Goal: Task Accomplishment & Management: Use online tool/utility

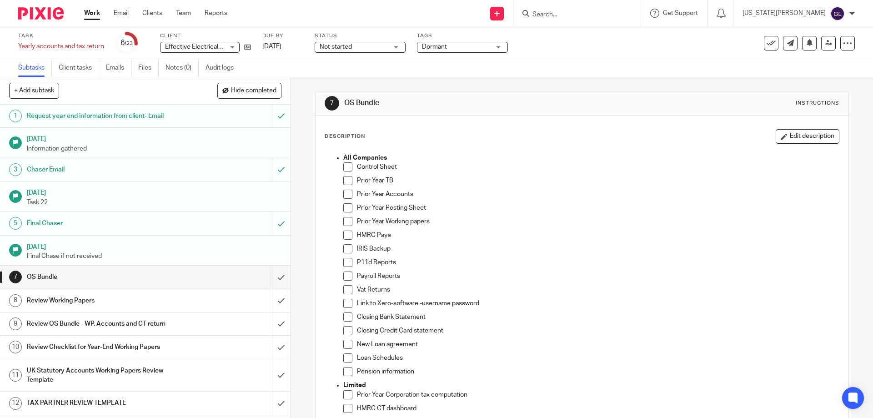
scroll to position [182, 0]
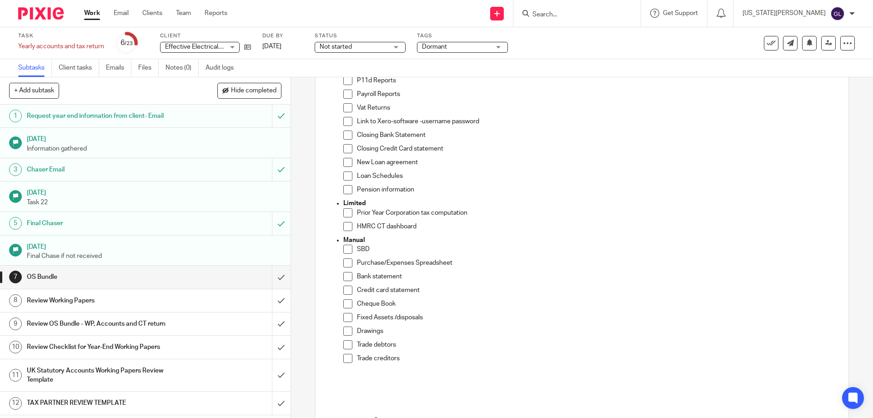
click at [605, 24] on div at bounding box center [576, 13] width 127 height 27
click at [591, 12] on input "Search" at bounding box center [572, 15] width 82 height 8
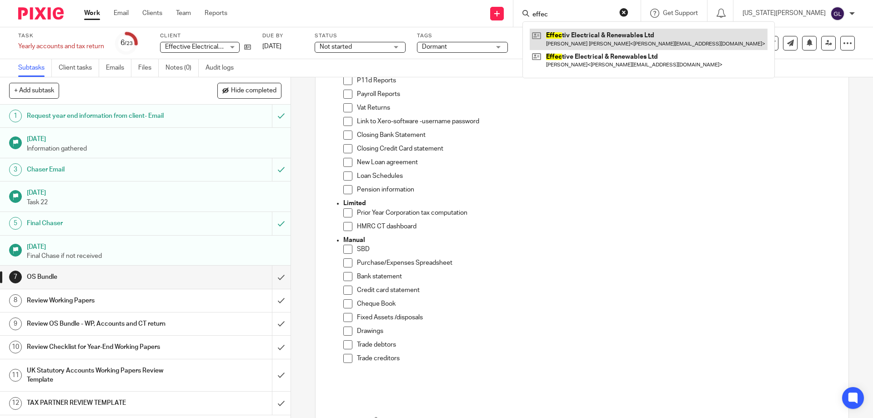
type input "effec"
click at [607, 47] on link at bounding box center [649, 39] width 238 height 21
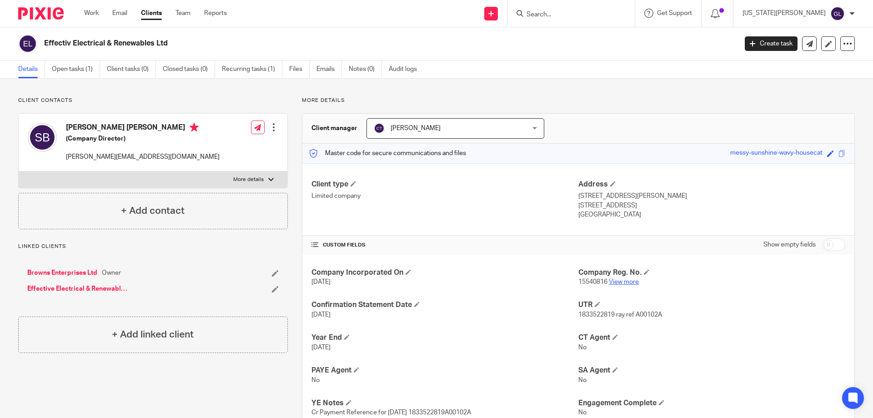
click at [623, 280] on link "View more" at bounding box center [624, 282] width 30 height 6
click at [575, 15] on input "Search" at bounding box center [566, 15] width 82 height 8
type input "opu"
click at [638, 40] on link at bounding box center [590, 36] width 133 height 14
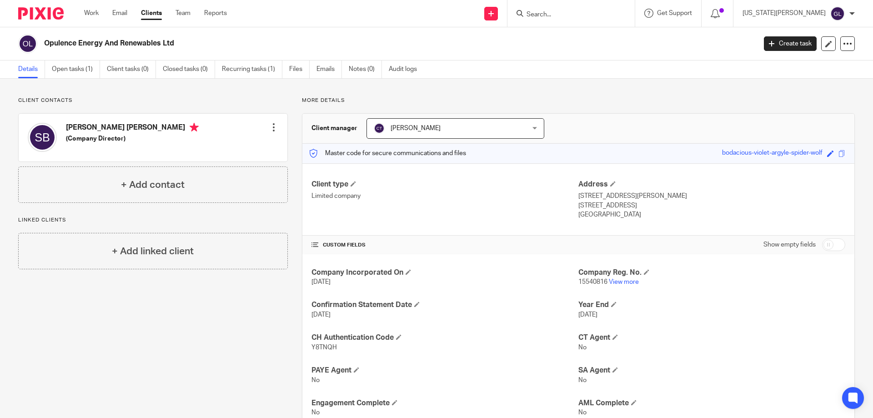
click at [832, 49] on div "Create task Update from Companies House Export data Merge Archive client" at bounding box center [809, 43] width 91 height 15
click at [843, 45] on icon at bounding box center [847, 43] width 9 height 9
click at [760, 91] on link "Merge" at bounding box center [790, 93] width 100 height 13
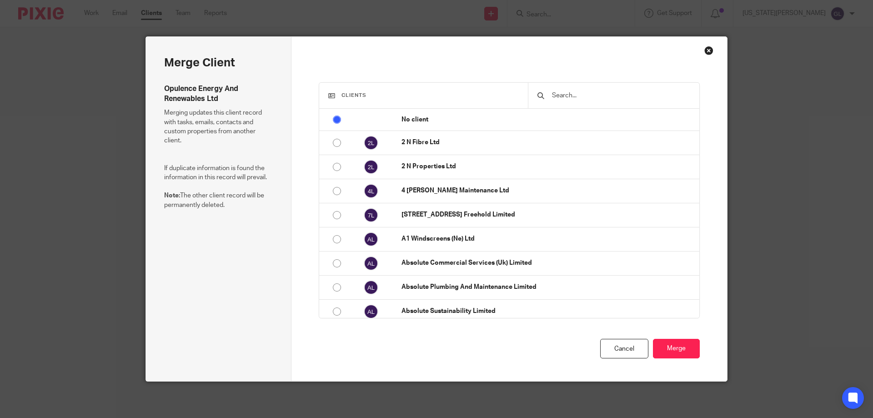
click at [575, 95] on input "text" at bounding box center [620, 95] width 139 height 10
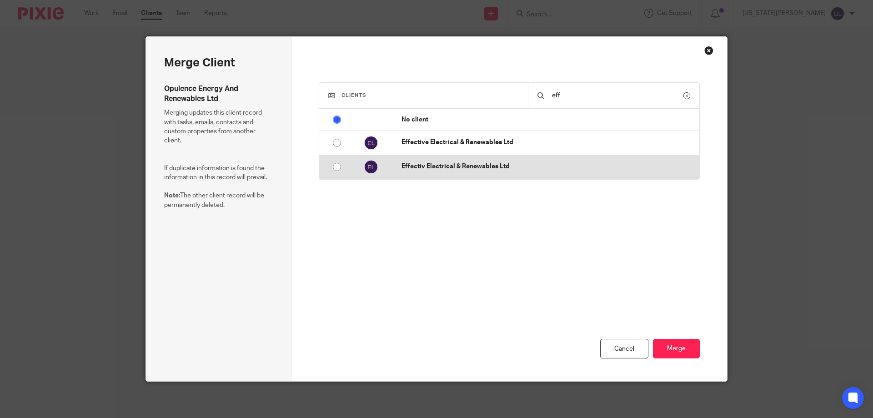
type input "eff"
click at [335, 169] on input "radio" at bounding box center [336, 166] width 17 height 17
radio input "false"
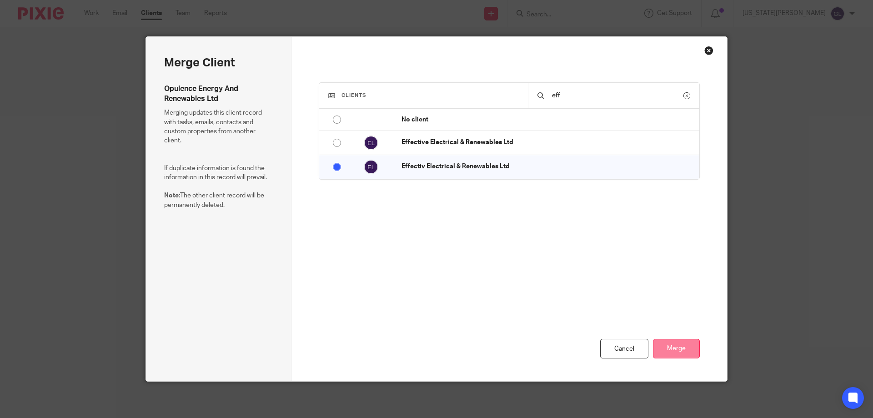
click at [667, 348] on button "Merge" at bounding box center [676, 349] width 47 height 20
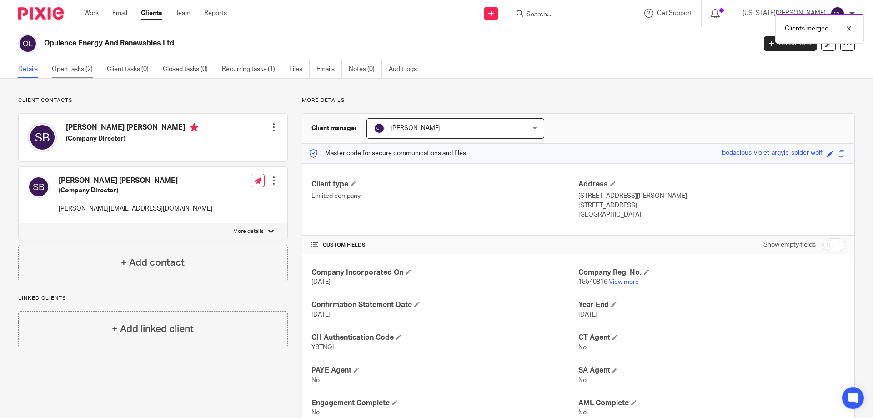
click at [85, 69] on link "Open tasks (2)" at bounding box center [76, 69] width 48 height 18
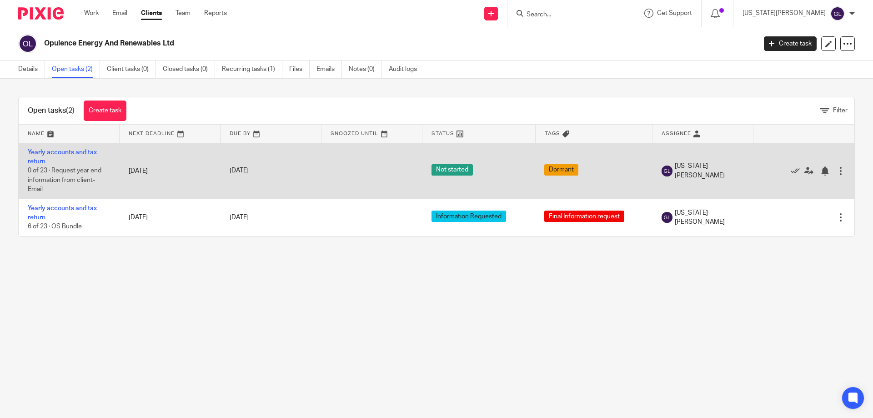
click at [836, 172] on div at bounding box center [840, 170] width 9 height 9
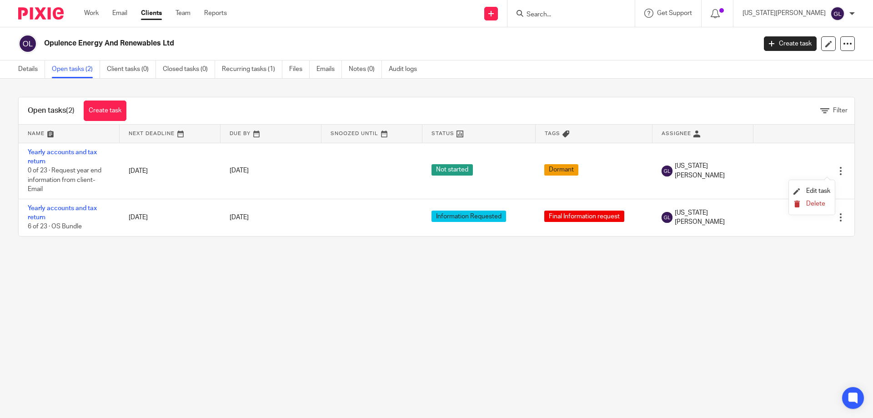
click at [814, 203] on span "Delete" at bounding box center [815, 203] width 19 height 6
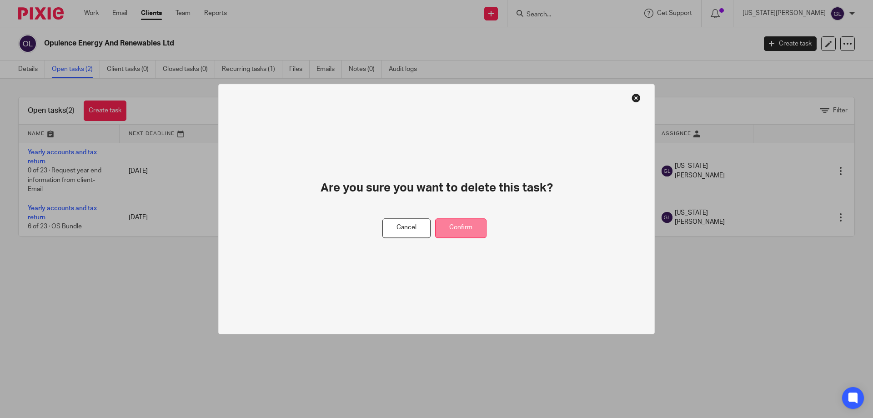
click at [459, 235] on button "Confirm" at bounding box center [460, 228] width 51 height 20
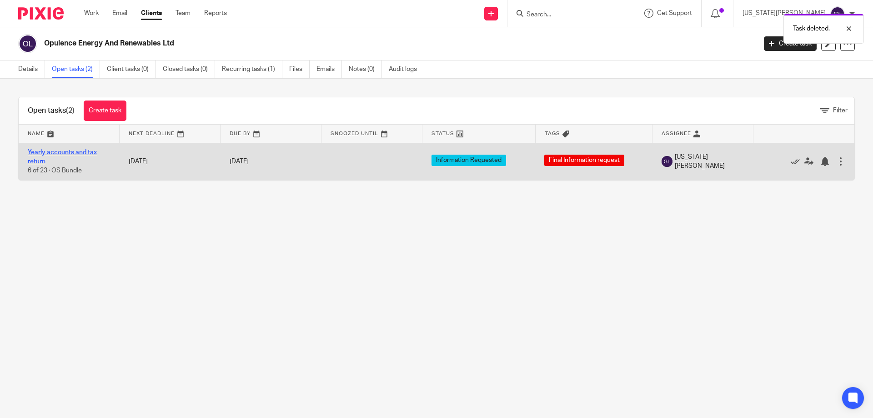
click at [69, 154] on link "Yearly accounts and tax return" at bounding box center [62, 156] width 69 height 15
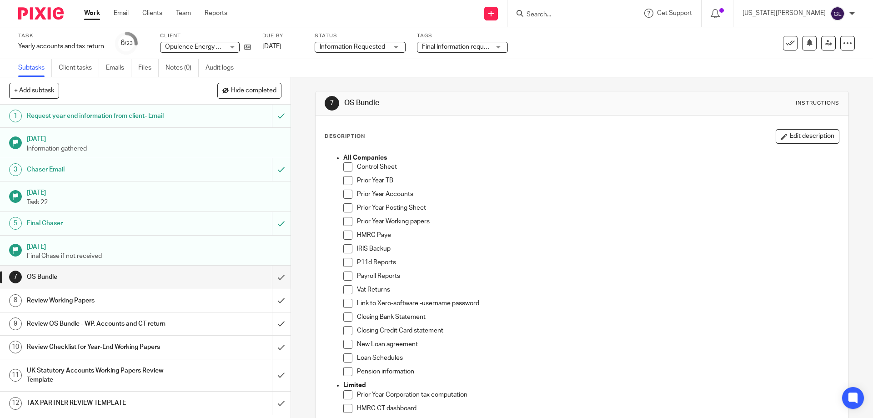
click at [377, 46] on span "Information Requested" at bounding box center [352, 47] width 65 height 6
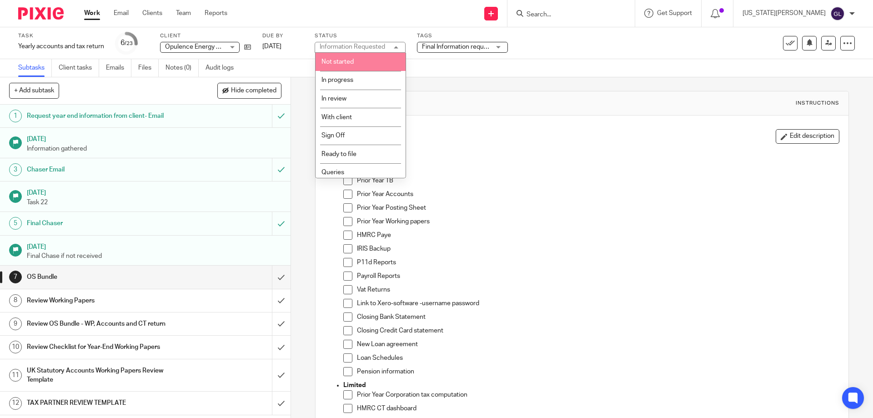
click at [360, 61] on li "Not started" at bounding box center [360, 62] width 90 height 19
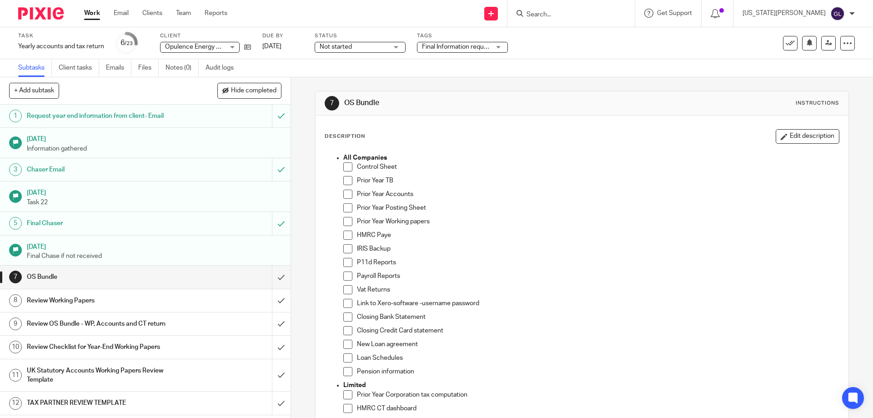
click at [428, 43] on span "Final Information request" at bounding box center [456, 47] width 68 height 10
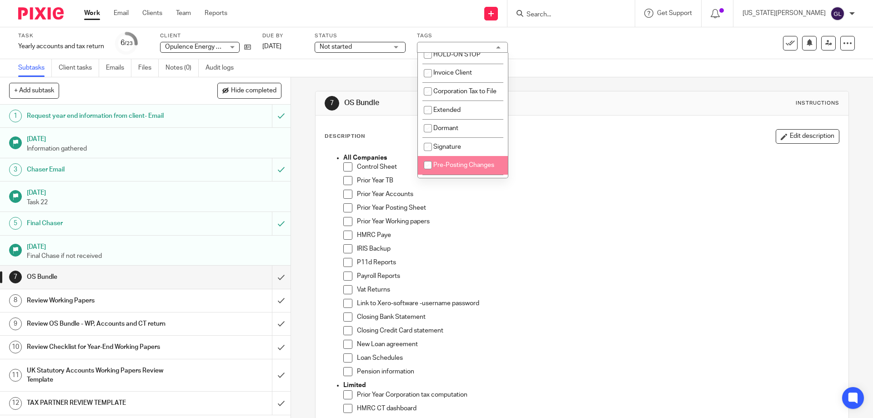
scroll to position [227, 0]
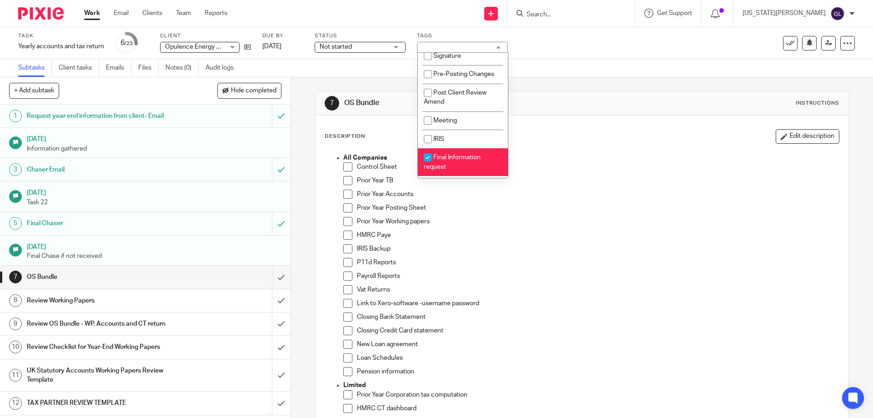
click at [432, 46] on input "checkbox" at bounding box center [427, 37] width 17 height 17
checkbox input "true"
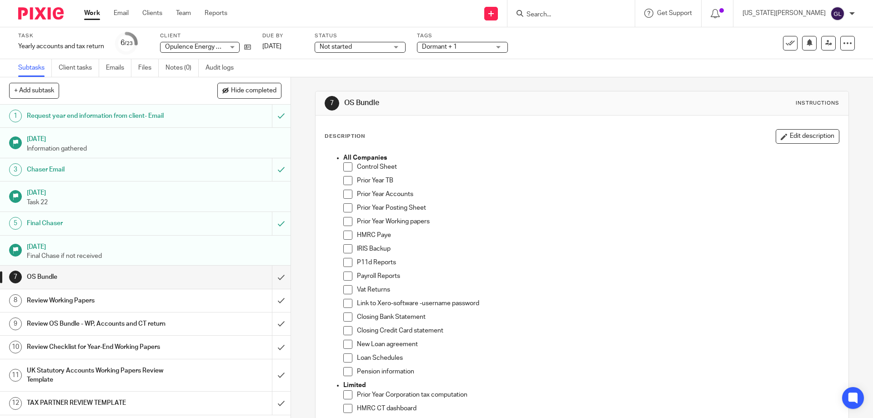
click at [574, 55] on div "Task Yearly accounts and tax return Save Yearly accounts and tax return 6 /23 C…" at bounding box center [436, 43] width 873 height 32
click at [481, 49] on span "Dormant + 1" at bounding box center [456, 47] width 68 height 10
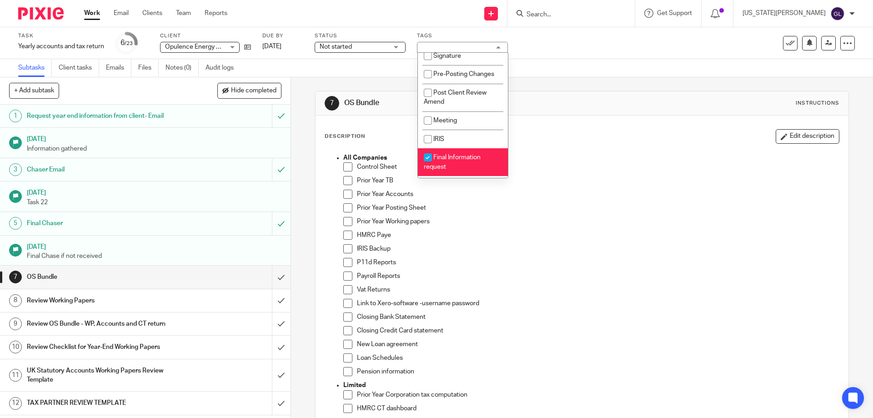
scroll to position [281, 0]
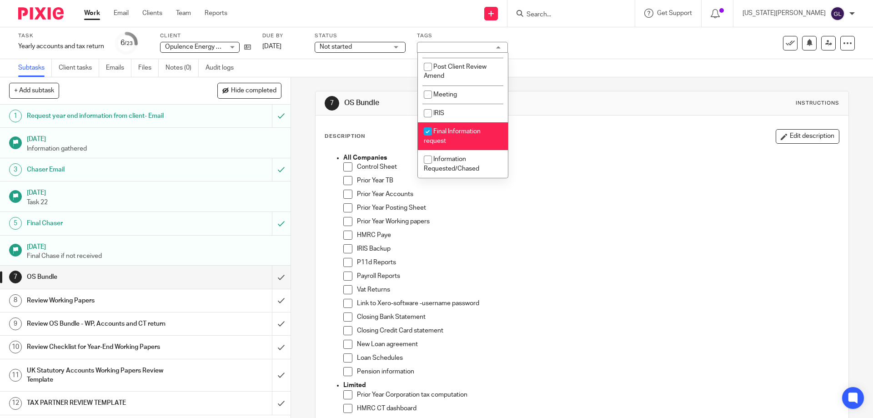
click at [455, 134] on span "Final Information request" at bounding box center [452, 136] width 57 height 16
checkbox input "false"
click at [552, 68] on div "Subtasks Client tasks Emails Files Notes (0) Audit logs" at bounding box center [436, 68] width 873 height 18
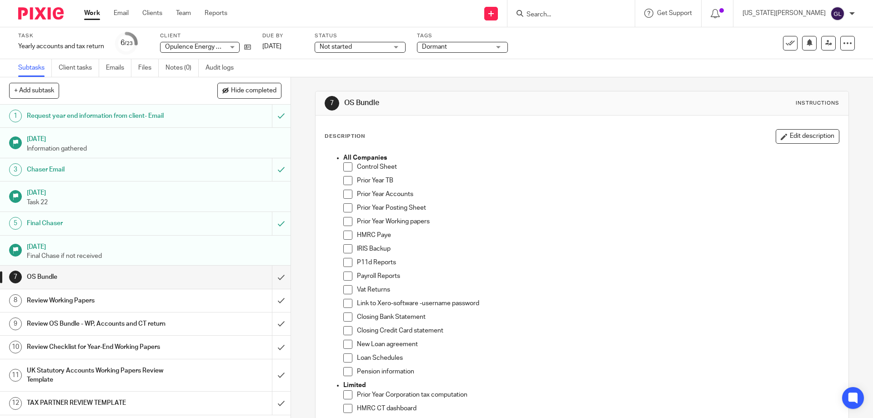
click at [93, 18] on link "Work" at bounding box center [92, 13] width 16 height 9
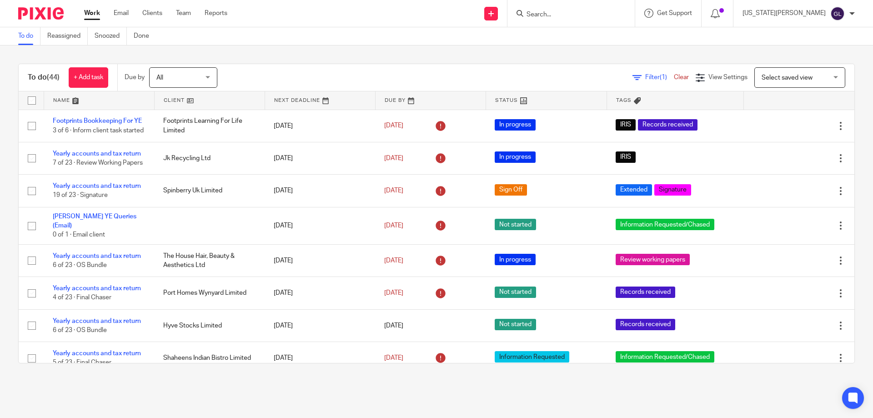
click at [348, 36] on div "To do Reassigned Snoozed Done" at bounding box center [436, 36] width 873 height 18
click at [574, 17] on input "Search" at bounding box center [566, 15] width 82 height 8
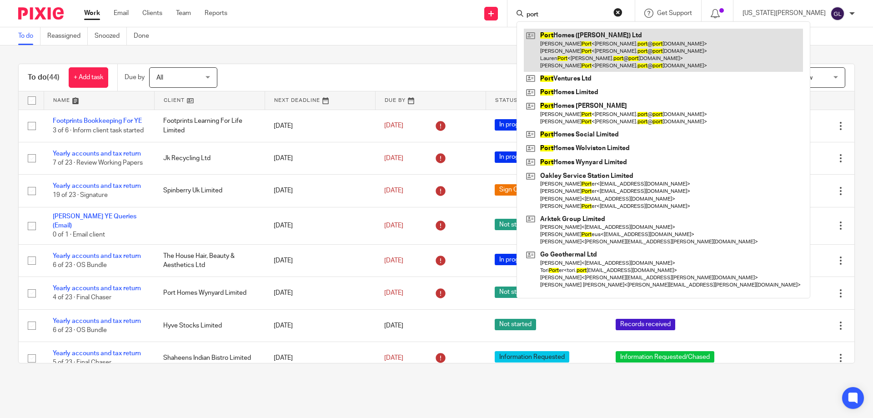
type input "port"
click at [675, 59] on link at bounding box center [663, 50] width 279 height 43
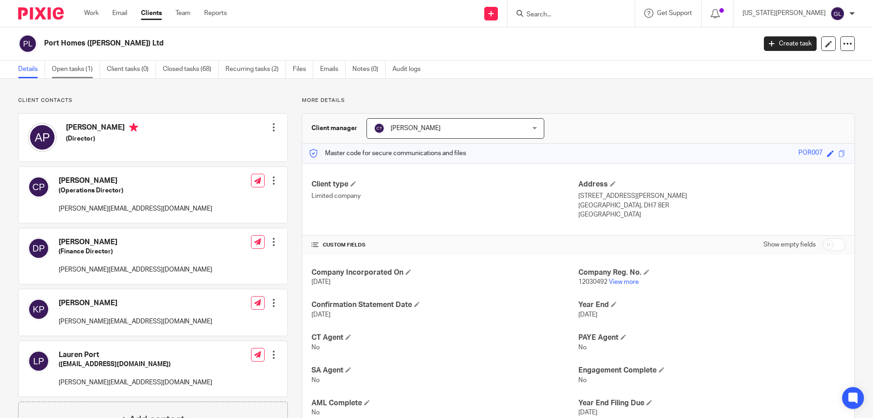
click at [74, 72] on link "Open tasks (1)" at bounding box center [76, 69] width 48 height 18
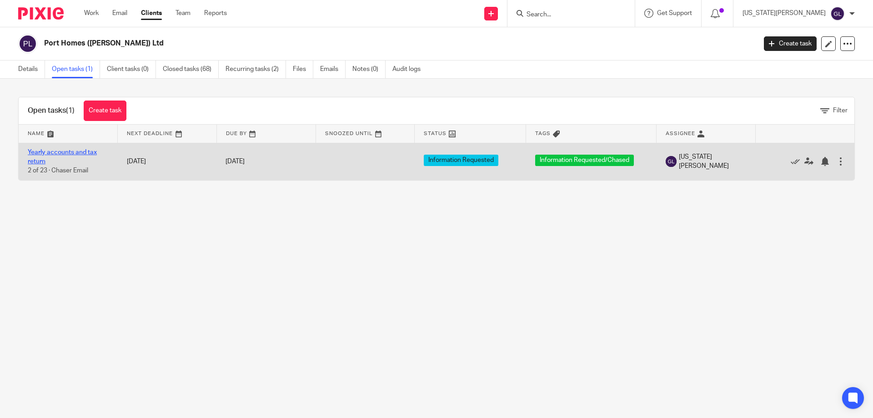
click at [70, 152] on link "Yearly accounts and tax return" at bounding box center [62, 156] width 69 height 15
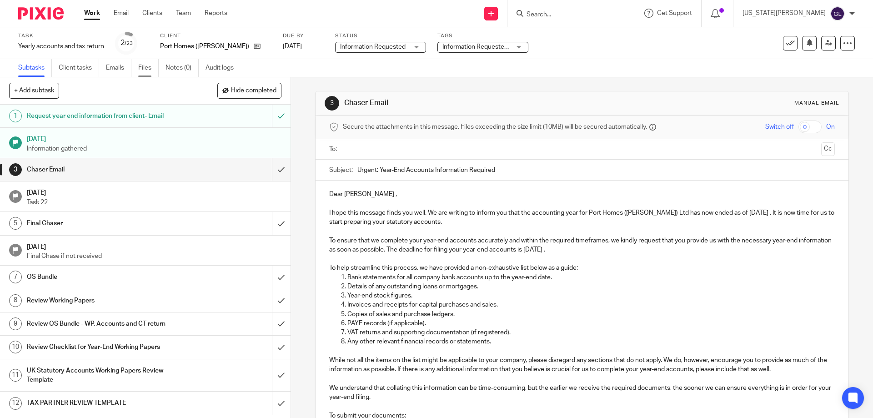
click at [145, 70] on link "Files" at bounding box center [148, 68] width 20 height 18
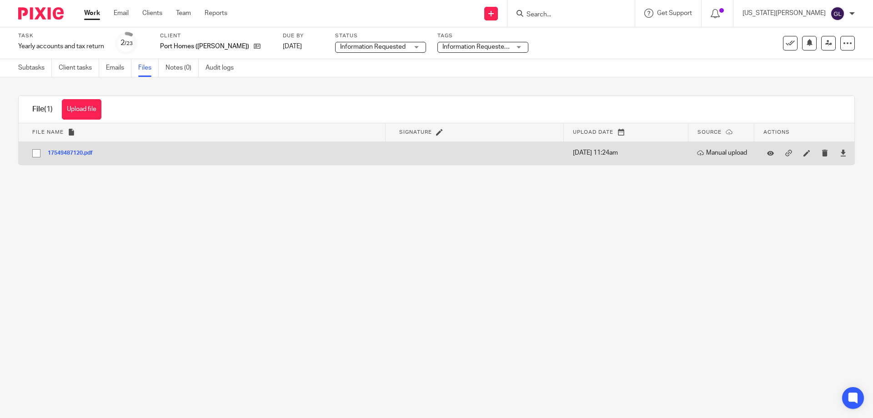
click at [73, 151] on button "17549487120.pdf" at bounding box center [74, 153] width 52 height 6
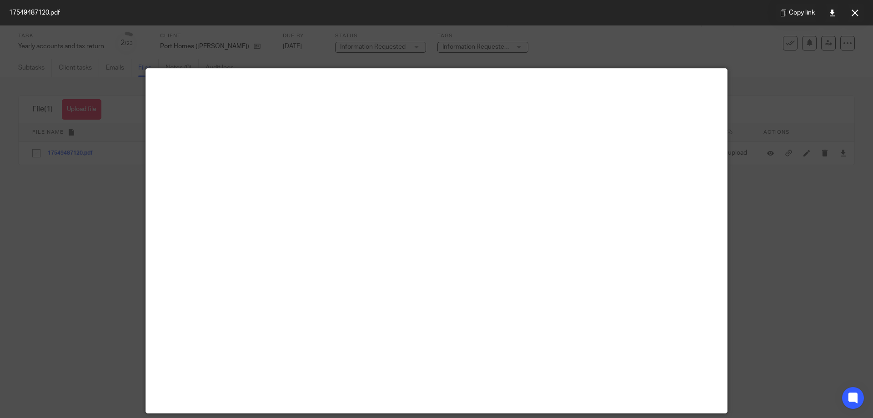
scroll to position [45, 0]
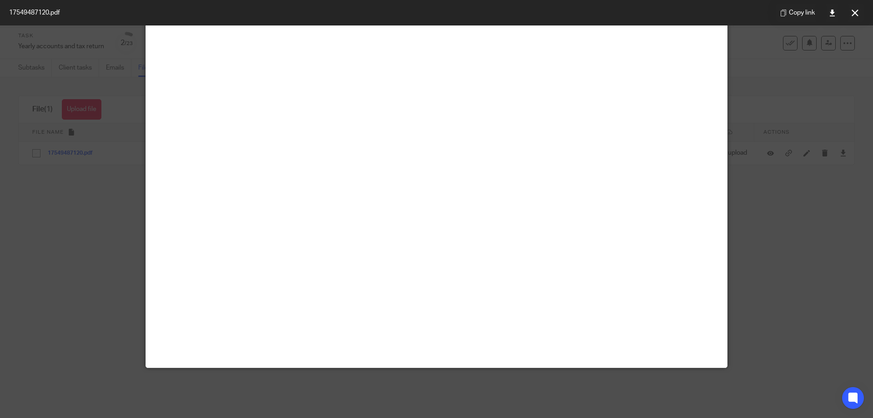
drag, startPoint x: 804, startPoint y: 239, endPoint x: 826, endPoint y: 120, distance: 121.2
click at [805, 238] on div at bounding box center [436, 209] width 873 height 418
click at [853, 15] on icon at bounding box center [854, 13] width 7 height 7
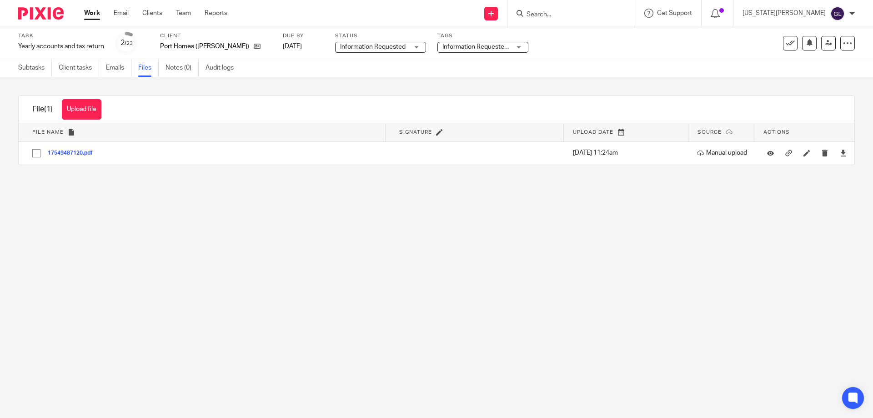
click at [414, 275] on main "Task Yearly accounts and tax return Save Yearly accounts and tax return 2 /23 C…" at bounding box center [436, 209] width 873 height 418
click at [725, 290] on main "Task Yearly accounts and tax return Save Yearly accounts and tax return 2 /23 C…" at bounding box center [436, 209] width 873 height 418
